Goal: Information Seeking & Learning: Learn about a topic

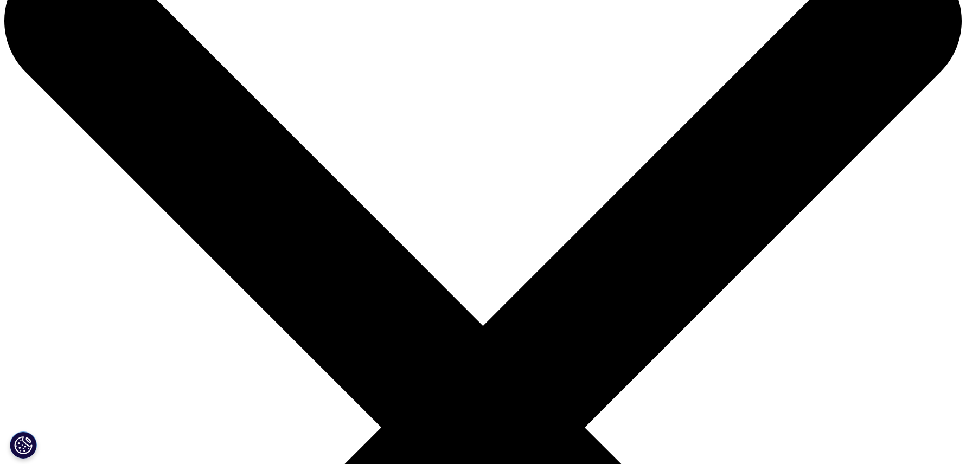
scroll to position [67, 0]
drag, startPoint x: 431, startPoint y: 291, endPoint x: 335, endPoint y: 252, distance: 103.3
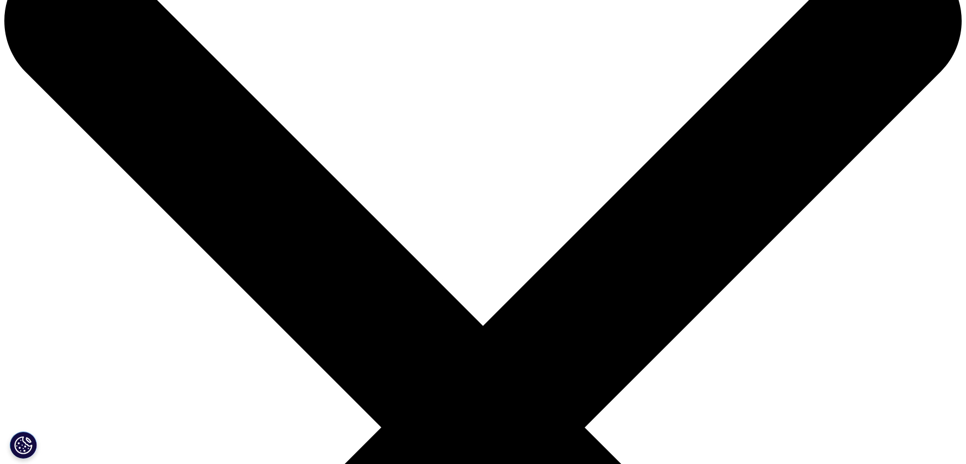
checkbox input "true"
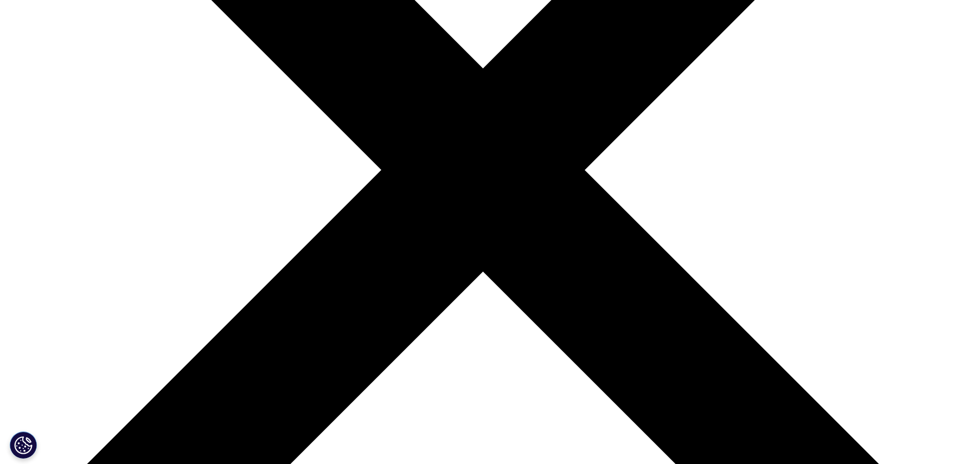
scroll to position [262, 0]
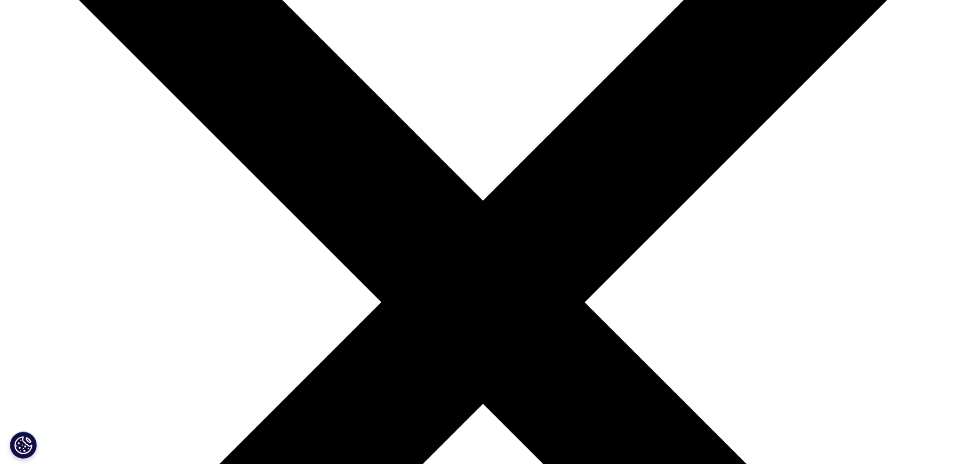
scroll to position [219, 0]
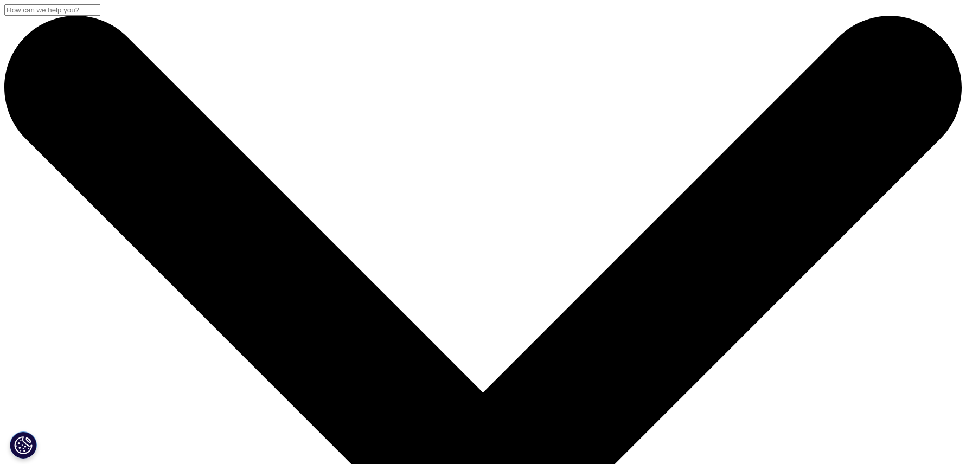
scroll to position [344, 0]
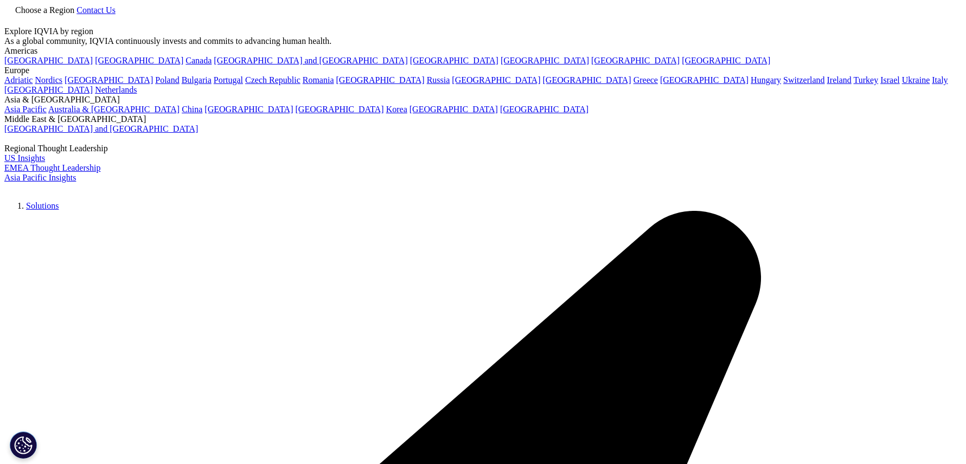
type input "job openings"
